Goal: Task Accomplishment & Management: Manage account settings

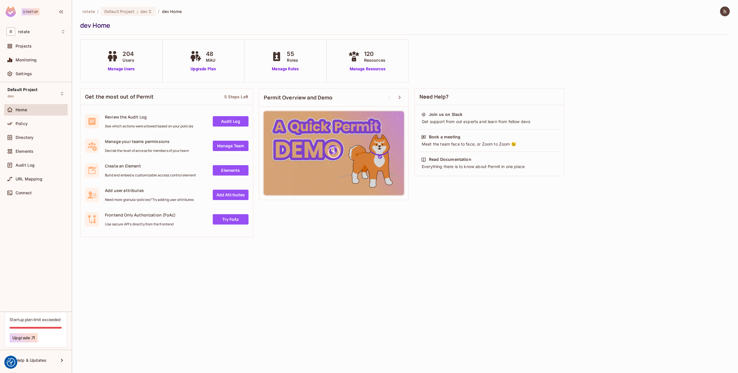
click at [40, 114] on div "Home" at bounding box center [36, 110] width 64 height 12
click at [54, 95] on div "Default Project dev" at bounding box center [36, 94] width 64 height 16
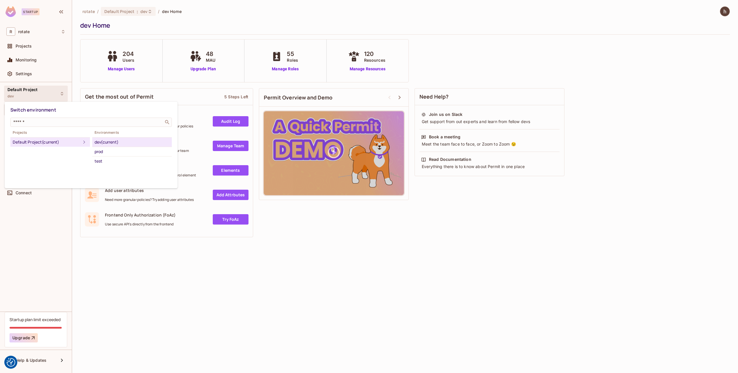
click at [56, 139] on div "Default Project (current)" at bounding box center [47, 142] width 68 height 7
click at [105, 142] on div "dev (current)" at bounding box center [132, 142] width 75 height 7
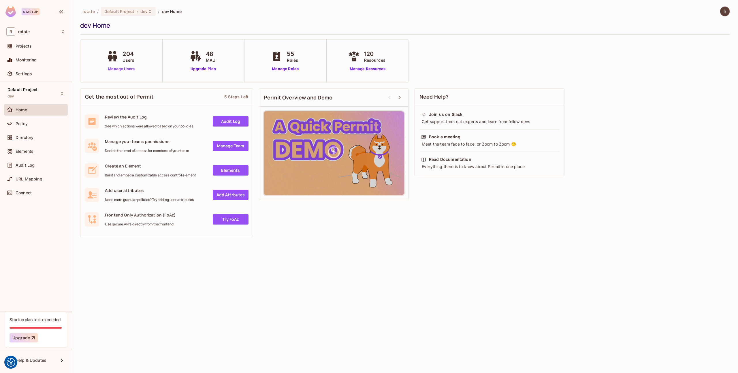
click at [121, 71] on link "Manage Users" at bounding box center [121, 69] width 32 height 6
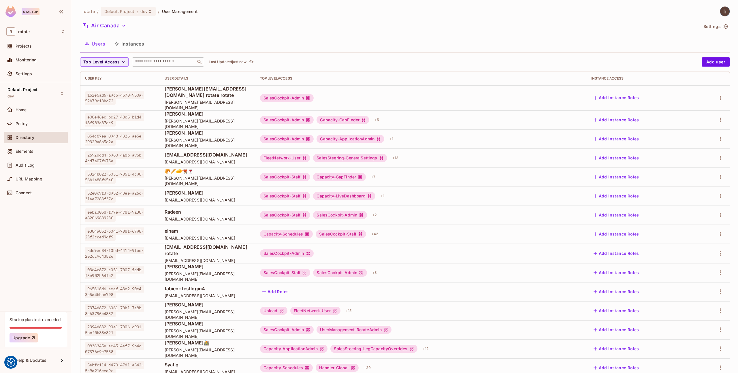
click at [143, 60] on input "text" at bounding box center [164, 62] width 61 height 6
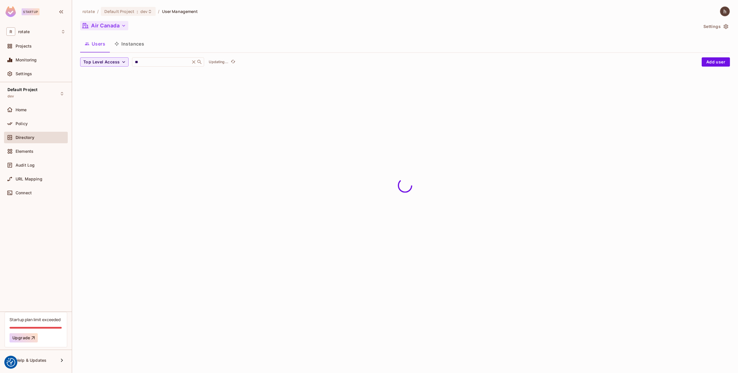
click at [119, 28] on button "Air Canada" at bounding box center [104, 25] width 48 height 9
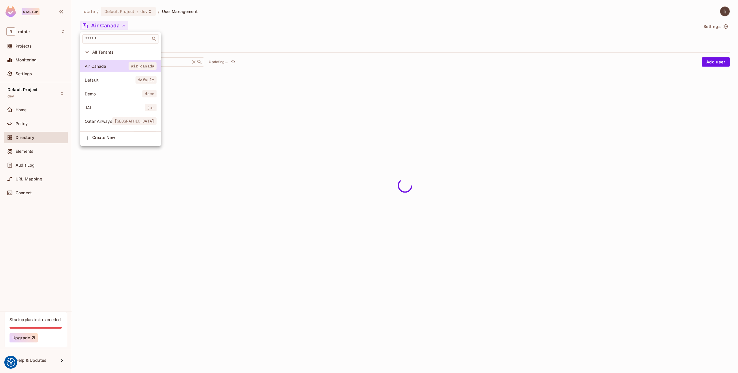
click at [115, 47] on li "All Tenants" at bounding box center [120, 52] width 81 height 12
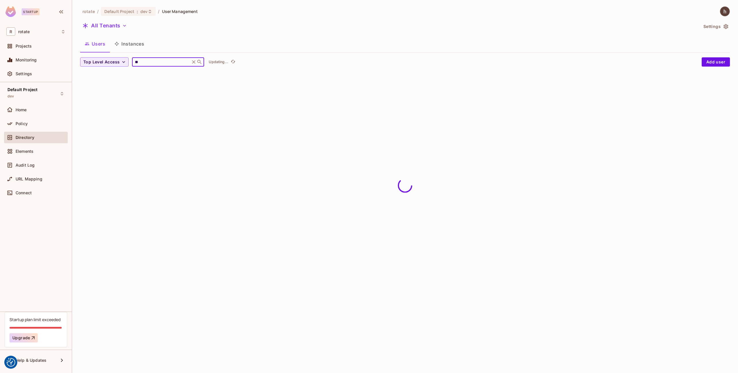
click at [159, 59] on input "**" at bounding box center [161, 62] width 55 height 6
type input "*****"
click at [140, 10] on span "dev" at bounding box center [143, 11] width 7 height 5
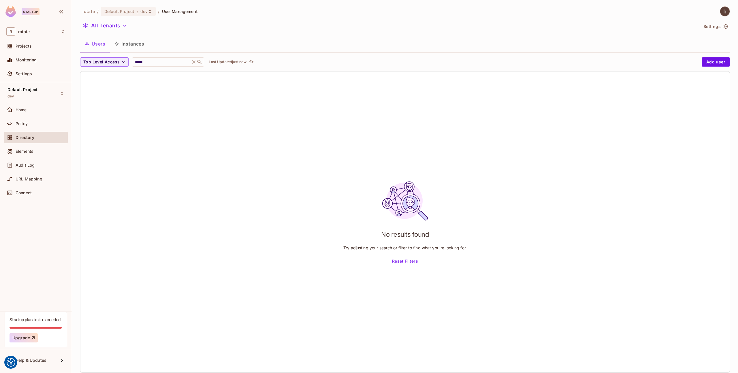
click at [139, 17] on div "rotate / Default Project : dev / User Management All Tenants Settings Users Ins…" at bounding box center [404, 191] width 649 height 371
click at [144, 12] on span "dev" at bounding box center [143, 11] width 7 height 5
click at [199, 66] on div "prod" at bounding box center [228, 65] width 75 height 7
click at [199, 66] on div "rotate / Default Project : dev / User Management All Tenants Settings Users Ins…" at bounding box center [405, 186] width 666 height 373
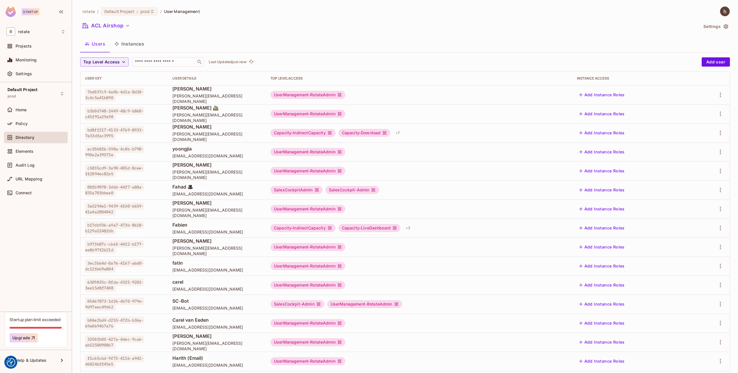
click at [155, 57] on div "rotate / Default Project : prod / User Management ACL Airshop Settings Users In…" at bounding box center [404, 200] width 649 height 388
click at [155, 58] on div "​" at bounding box center [168, 61] width 72 height 9
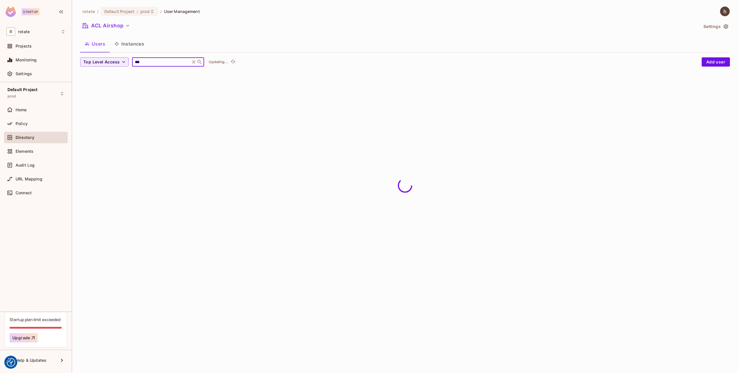
type input "***"
click at [175, 12] on span "User Management" at bounding box center [182, 11] width 36 height 5
click at [126, 27] on icon "button" at bounding box center [128, 26] width 6 height 6
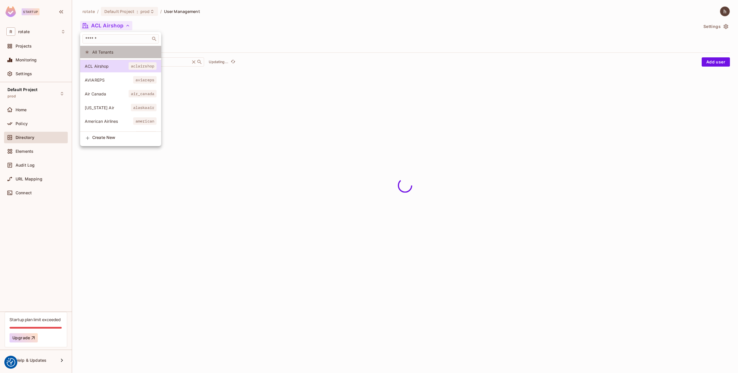
click at [119, 51] on span "All Tenants" at bounding box center [124, 51] width 64 height 5
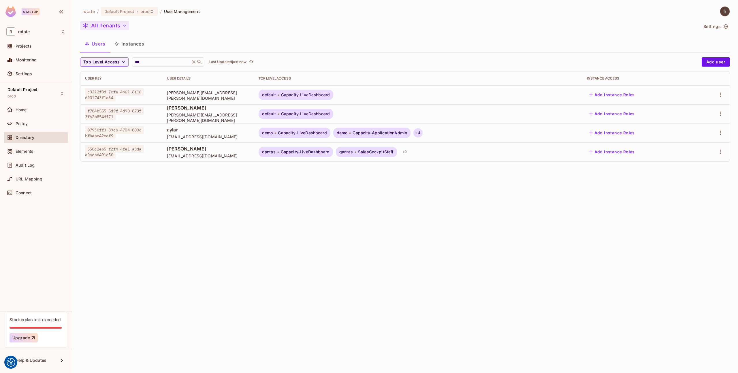
click at [422, 136] on div "+ 4" at bounding box center [417, 132] width 9 height 9
click at [175, 129] on div at bounding box center [369, 186] width 738 height 373
click at [170, 129] on span "aylar" at bounding box center [208, 129] width 82 height 6
click at [611, 134] on button "Add Instance Roles" at bounding box center [612, 132] width 50 height 9
click at [618, 134] on button "Add Instance Roles" at bounding box center [612, 132] width 50 height 9
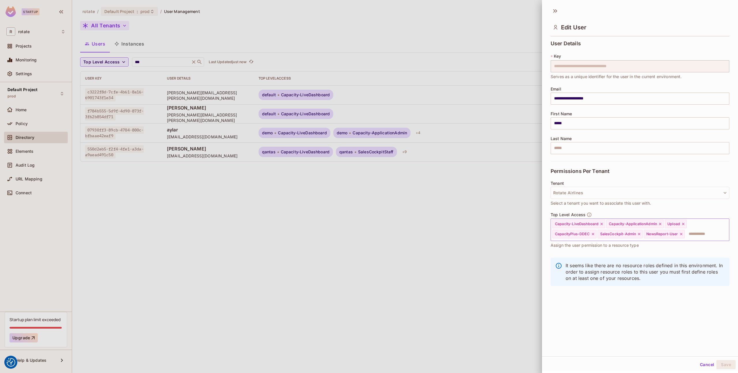
scroll to position [1, 0]
click at [656, 190] on button "Rotate Airlines" at bounding box center [639, 192] width 179 height 12
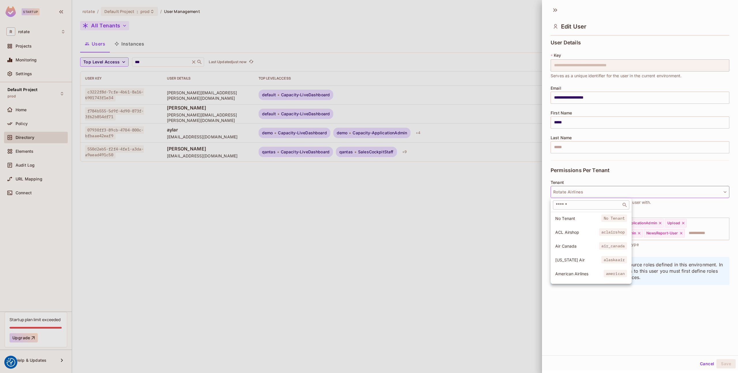
click at [589, 208] on div "​" at bounding box center [591, 204] width 76 height 9
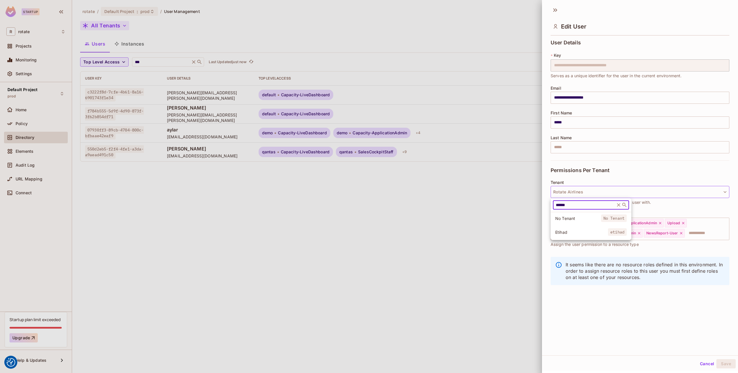
type input "******"
click at [588, 236] on li "Etihad etihad" at bounding box center [590, 232] width 81 height 12
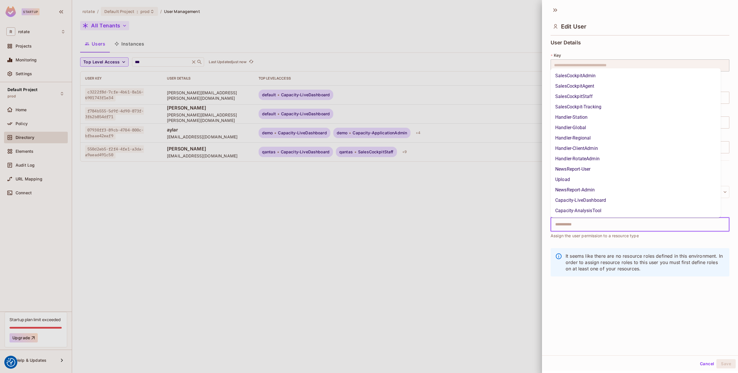
click at [620, 227] on input "text" at bounding box center [635, 225] width 166 height 12
click at [605, 160] on li "SalesCockpit-Admin" at bounding box center [635, 159] width 170 height 10
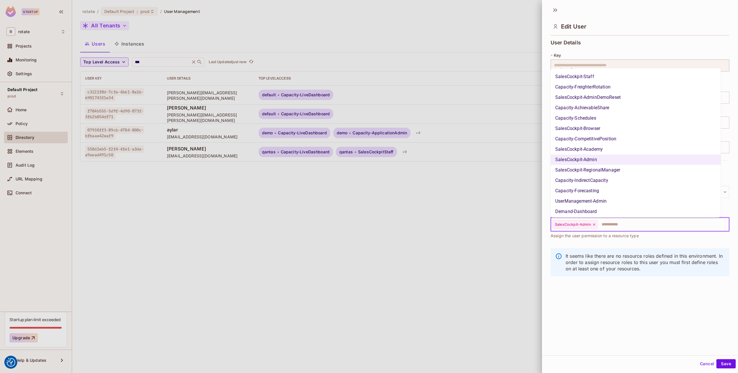
click at [605, 150] on li "SalesCockpit-Academy" at bounding box center [635, 149] width 170 height 10
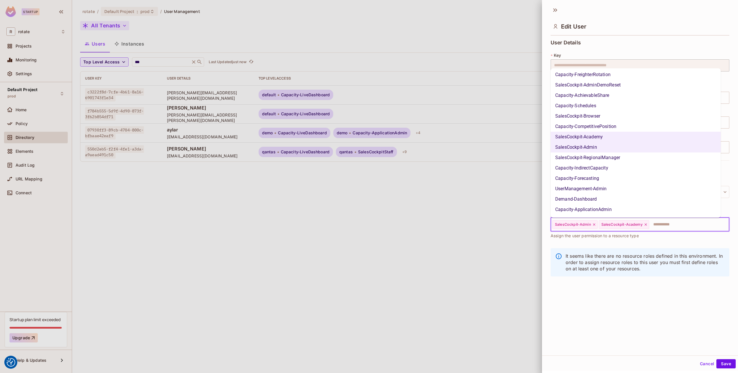
scroll to position [209, 0]
click at [609, 155] on li "SalesCockpit-RegionalManager" at bounding box center [635, 157] width 170 height 10
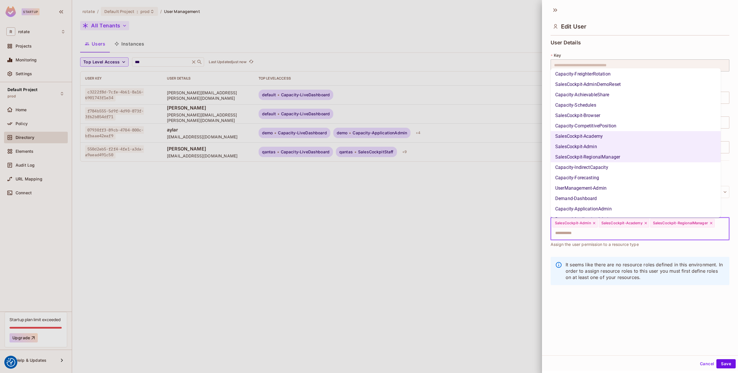
click at [607, 120] on li "SalesCockpit-Browser" at bounding box center [635, 115] width 170 height 10
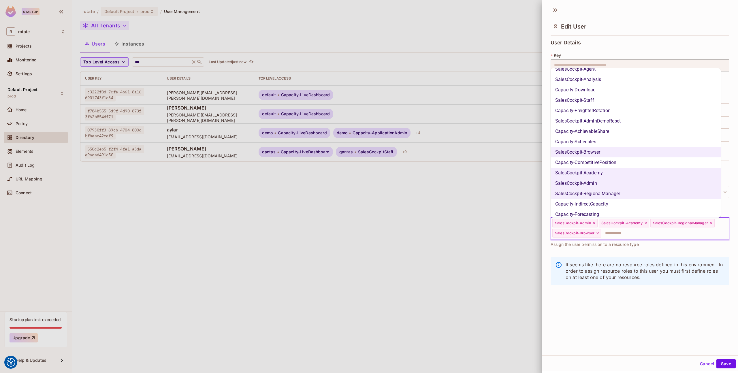
click at [607, 104] on li "SalesCockpit-Staff" at bounding box center [635, 100] width 170 height 10
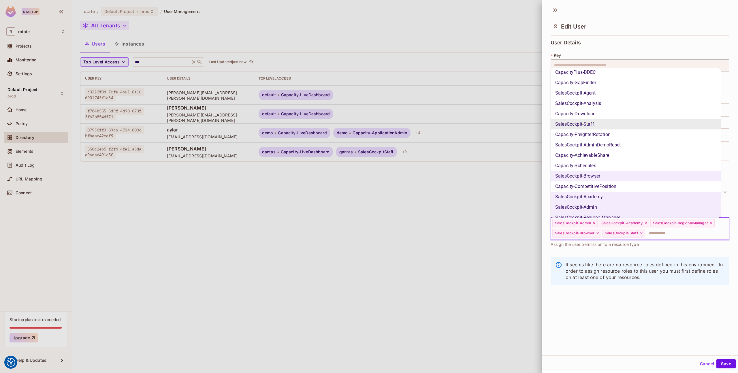
scroll to position [134, 0]
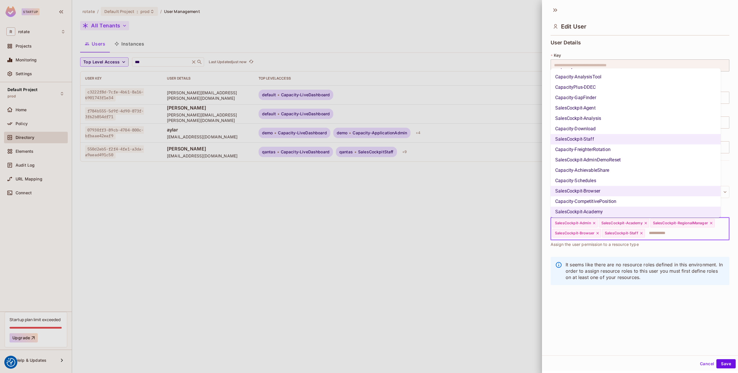
click at [605, 120] on li "SalesCockpit-Analysis" at bounding box center [635, 118] width 170 height 10
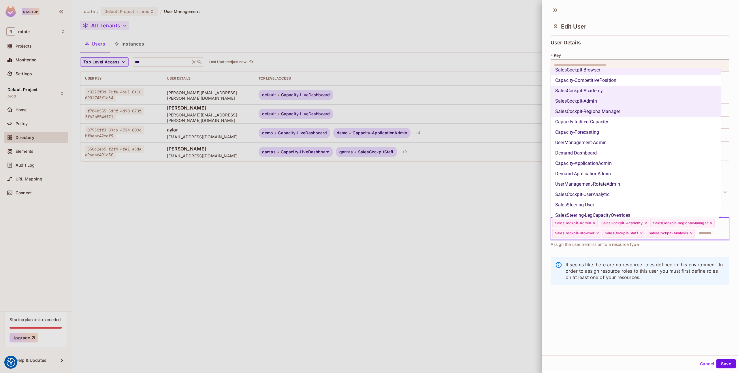
scroll to position [258, 0]
click at [599, 159] on li "Capacity-ApplicationAdmin" at bounding box center [635, 160] width 170 height 10
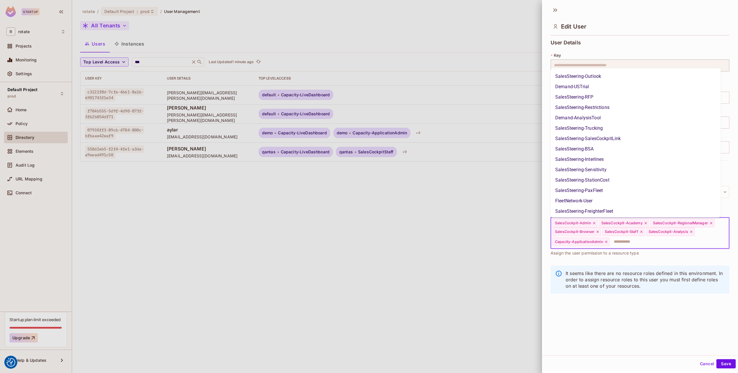
scroll to position [426, 0]
click at [722, 362] on button "Save" at bounding box center [725, 363] width 19 height 9
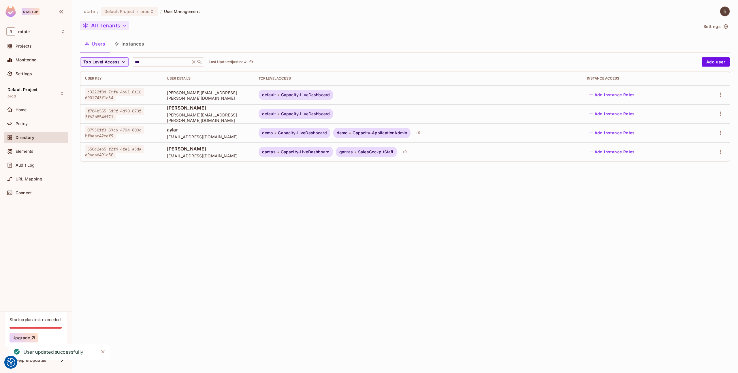
click at [214, 141] on td "aylar aylar@letsrotate.com" at bounding box center [208, 132] width 92 height 19
